Goal: Task Accomplishment & Management: Use online tool/utility

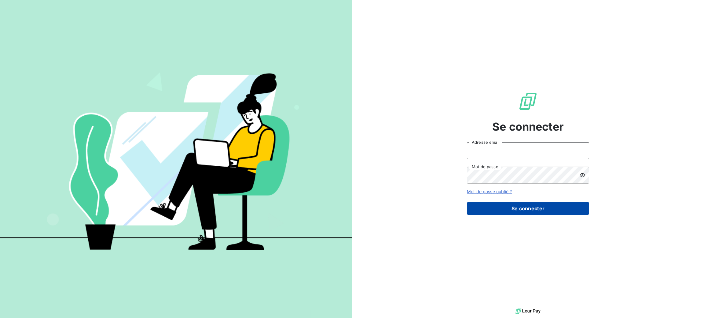
type input "e.barthelemy@salviadeveloppement.com"
click at [512, 208] on button "Se connecter" at bounding box center [528, 208] width 122 height 13
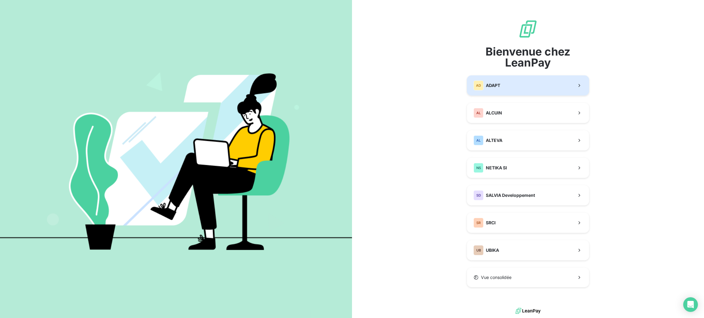
click at [532, 94] on button "AD ADAPT" at bounding box center [528, 85] width 122 height 20
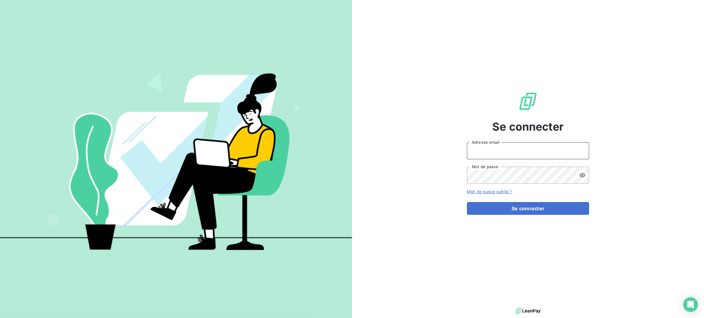
type input "e.barthelemy@salviadeveloppement.com"
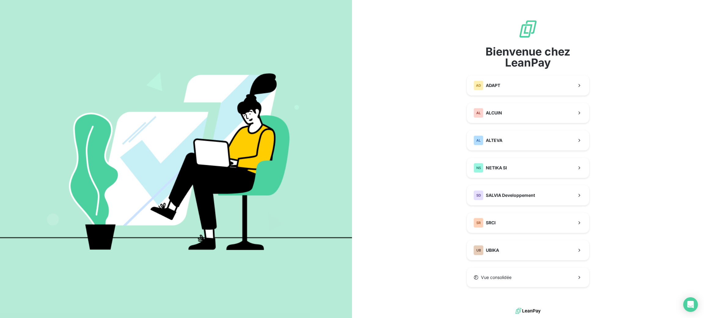
click at [551, 72] on div "Bienvenue chez LeanPay AD ADAPT AL [PERSON_NAME] NS NETIKA SI SD SALVIA Develop…" at bounding box center [528, 153] width 122 height 268
click at [519, 80] on button "AD ADAPT" at bounding box center [528, 85] width 122 height 20
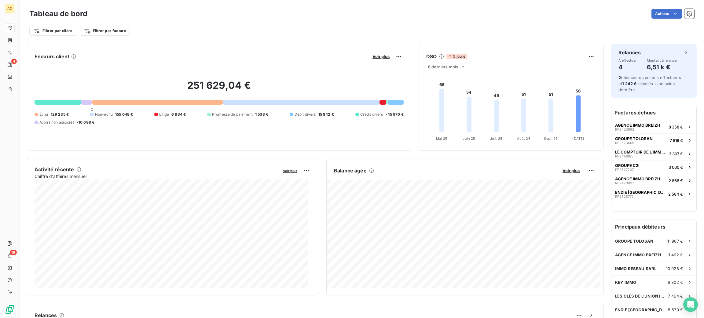
click at [519, 80] on foreignobject at bounding box center [510, 107] width 182 height 73
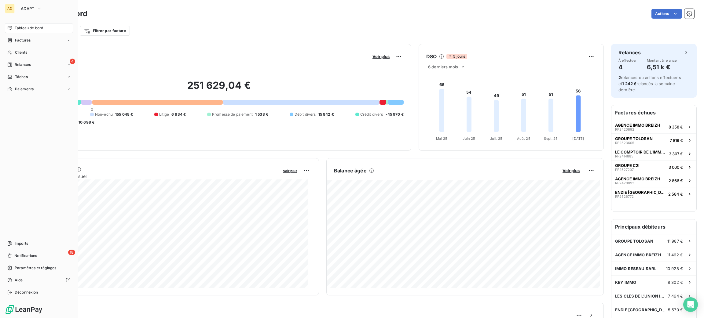
click at [17, 9] on button "ADAPT" at bounding box center [31, 9] width 28 height 10
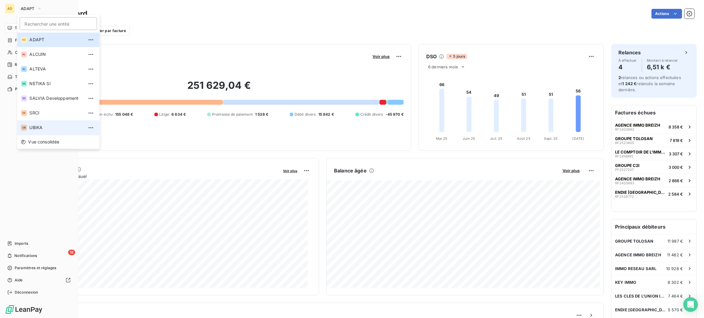
click at [45, 126] on span "UBIKA" at bounding box center [56, 128] width 54 height 6
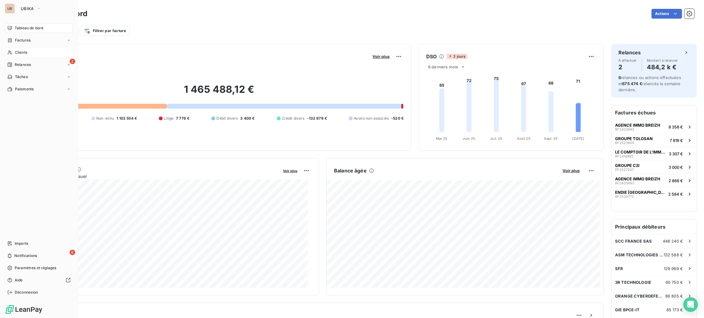
click at [17, 57] on div "Clients" at bounding box center [39, 53] width 68 height 10
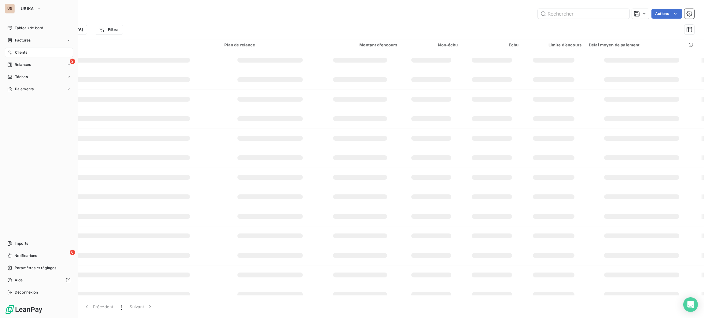
click at [28, 49] on div "Clients" at bounding box center [39, 53] width 68 height 10
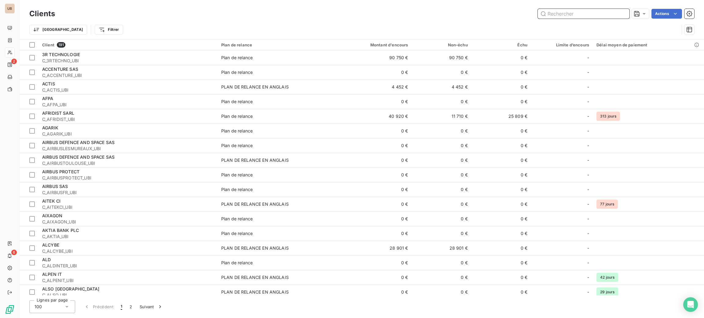
click at [580, 12] on input "text" at bounding box center [584, 14] width 92 height 10
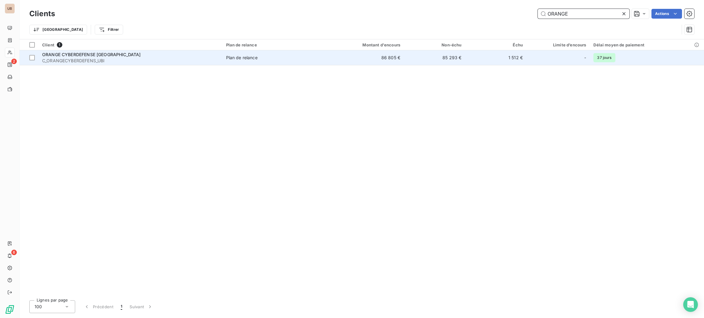
type input "ORANGE"
click at [279, 56] on span "Plan de relance" at bounding box center [272, 58] width 92 height 6
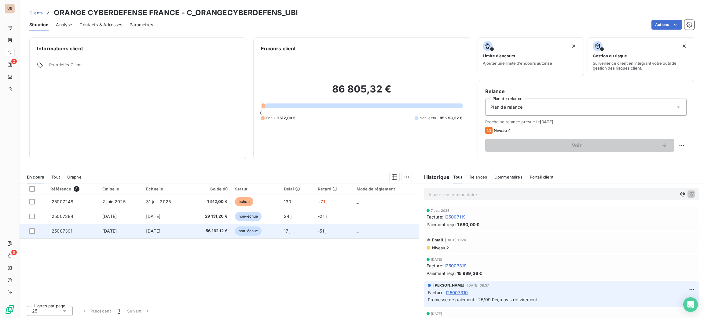
click at [110, 227] on td "[DATE]" at bounding box center [121, 231] width 44 height 15
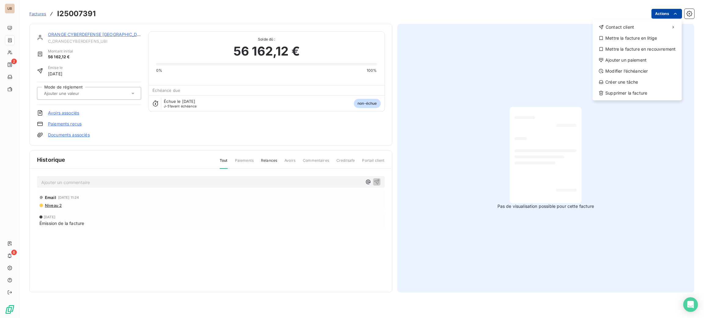
click at [668, 16] on html "UB 2 6 Factures I25007391 Actions Contact client Mettre la facture en litige Me…" at bounding box center [352, 159] width 704 height 318
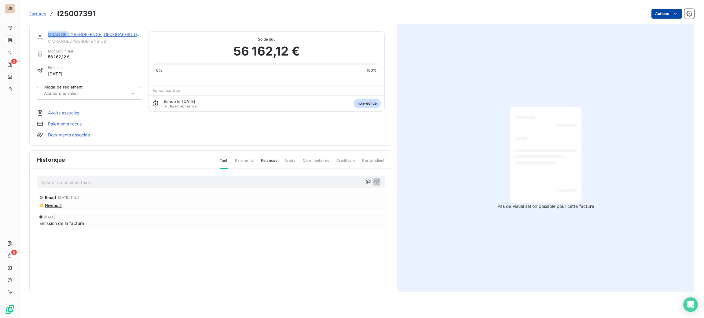
click at [668, 16] on html "UB 2 6 Factures I25007391 Actions ORANGE CYBERDEFENSE FRANCE C_ORANGECYBERDEFEN…" at bounding box center [352, 159] width 704 height 318
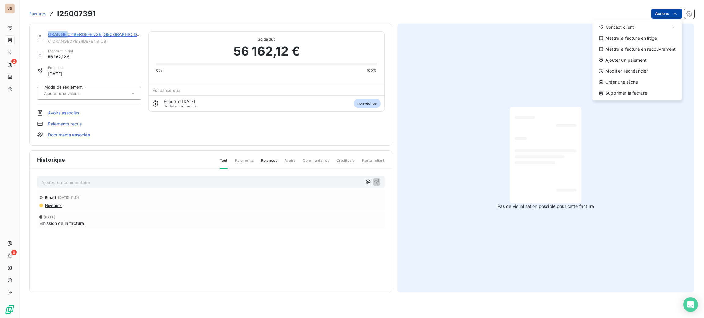
click at [668, 16] on html "UB 2 6 Factures I25007391 Actions Contact client Mettre la facture en litige Me…" at bounding box center [352, 159] width 704 height 318
drag, startPoint x: 655, startPoint y: 66, endPoint x: 651, endPoint y: 64, distance: 3.7
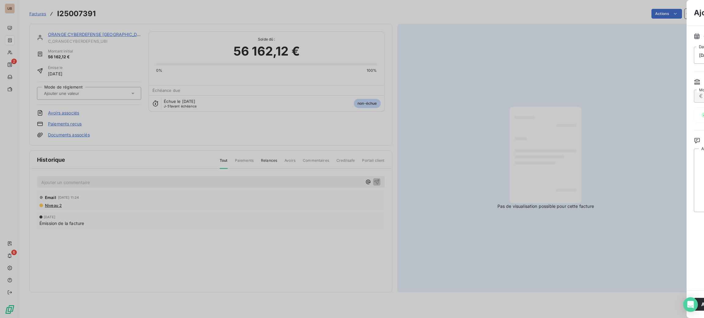
click at [651, 318] on div "Ajouter une Promesse de paiement Quelle est la date du paiement ? [DATE] Date d…" at bounding box center [352, 318] width 704 height 0
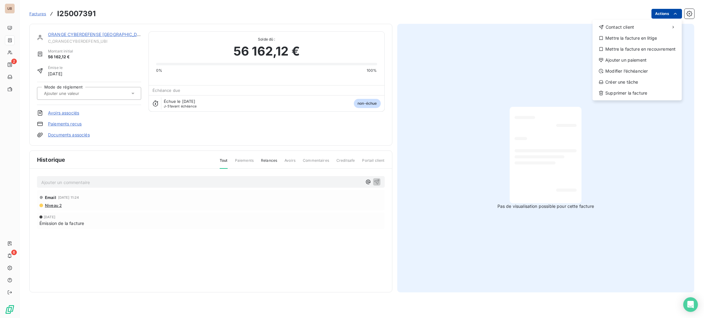
click at [654, 14] on html "UB 2 6 Factures I25007391 Actions Contact client Mettre la facture en litige Me…" at bounding box center [352, 159] width 704 height 318
click at [617, 60] on div "Ajouter un paiement" at bounding box center [637, 60] width 84 height 10
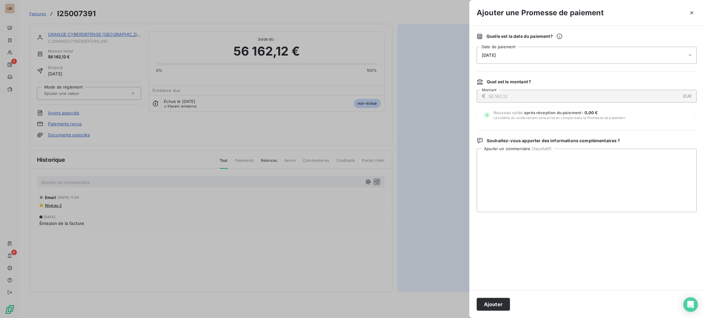
click at [568, 56] on div "[DATE]" at bounding box center [586, 55] width 220 height 17
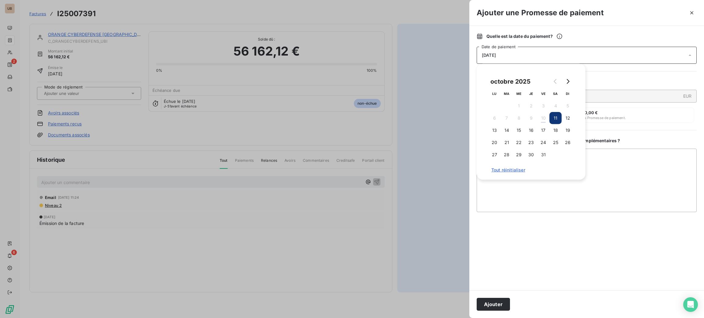
click at [568, 56] on div "[DATE]" at bounding box center [586, 55] width 220 height 17
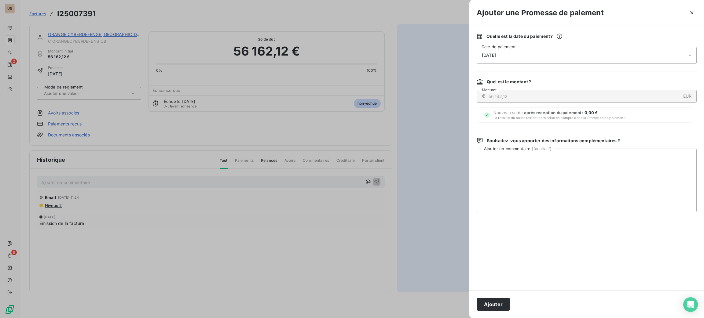
click at [568, 56] on div "[DATE]" at bounding box center [586, 55] width 220 height 17
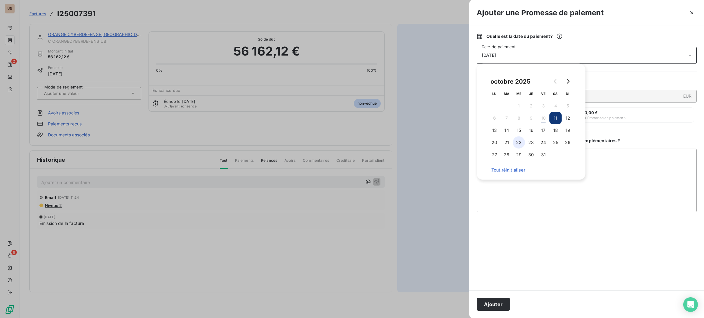
click at [522, 142] on button "22" at bounding box center [518, 143] width 12 height 12
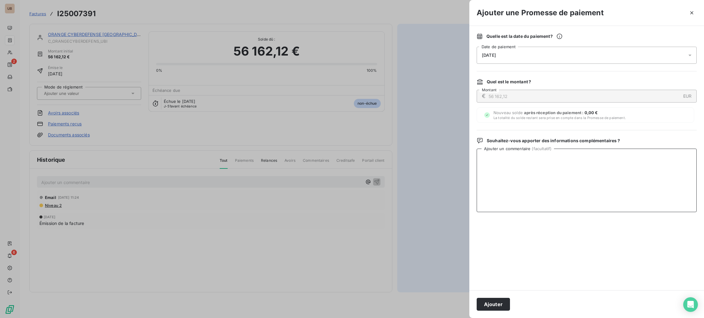
click at [632, 185] on textarea "Ajouter un commentaire ( facultatif )" at bounding box center [586, 181] width 220 height 64
type textarea "10/10 Reçu avis de virement"
click at [487, 306] on button "Ajouter" at bounding box center [492, 304] width 33 height 13
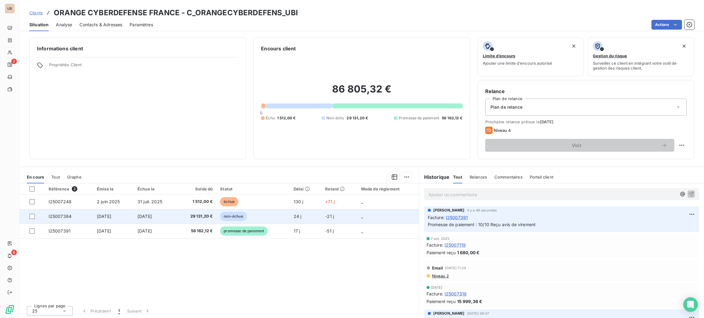
click at [183, 219] on td "29 131,20 €" at bounding box center [197, 216] width 40 height 15
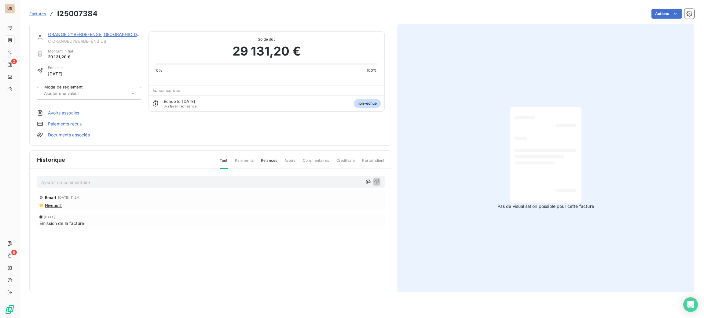
click at [663, 19] on div "Factures I25007384 Actions" at bounding box center [361, 13] width 665 height 13
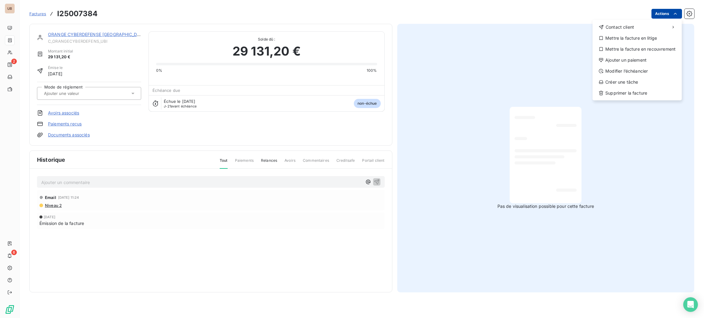
click at [659, 14] on html "UB 2 6 Factures I25007384 Actions Contact client Mettre la facture en litige Me…" at bounding box center [352, 159] width 704 height 318
click at [630, 63] on div "Ajouter un paiement" at bounding box center [637, 60] width 84 height 10
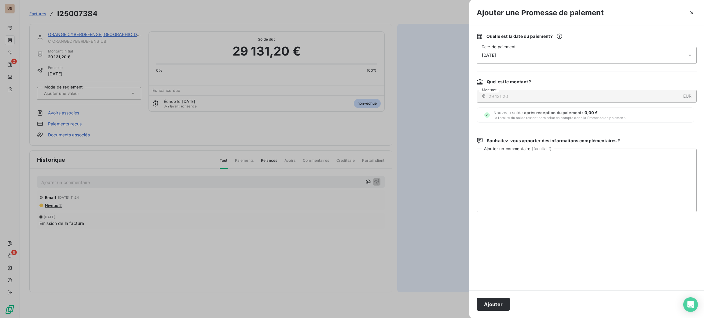
click at [585, 54] on div "[DATE]" at bounding box center [586, 55] width 220 height 17
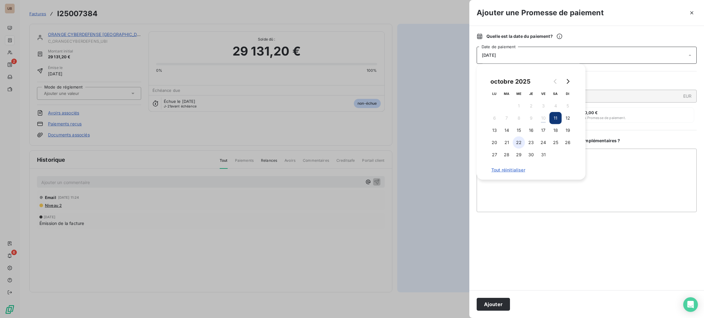
click at [520, 142] on button "22" at bounding box center [518, 143] width 12 height 12
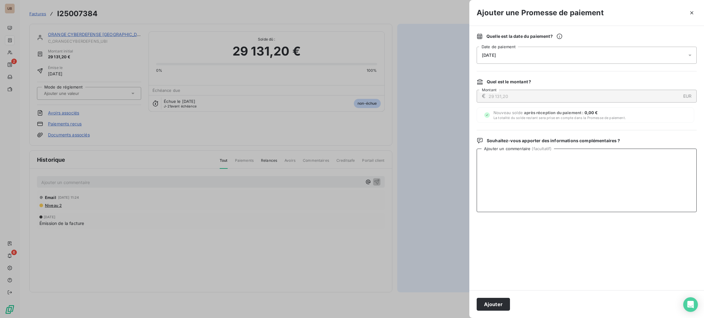
click at [622, 168] on textarea "Ajouter un commentaire ( facultatif )" at bounding box center [586, 181] width 220 height 64
type textarea "10/10 Reçu avis de virement"
click at [493, 302] on button "Ajouter" at bounding box center [492, 304] width 33 height 13
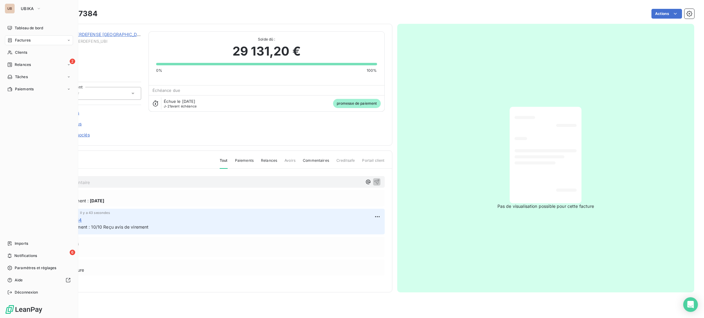
click at [20, 22] on div "UB UBIKA Tableau de bord Factures Clients 2 Relances Tâches Paiements Imports 6…" at bounding box center [39, 159] width 78 height 318
click at [21, 27] on span "Tableau de bord" at bounding box center [29, 27] width 28 height 5
